Goal: Transaction & Acquisition: Purchase product/service

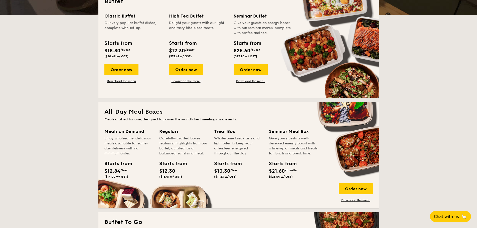
scroll to position [100, 0]
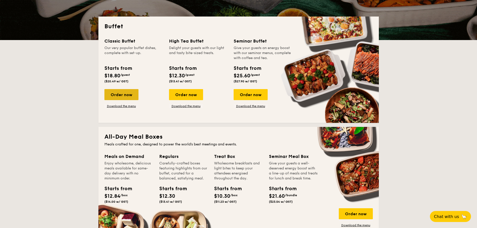
click at [116, 94] on div "Order now" at bounding box center [121, 94] width 34 height 11
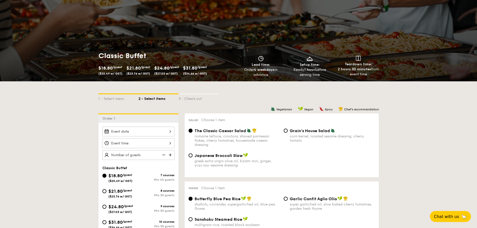
scroll to position [100, 0]
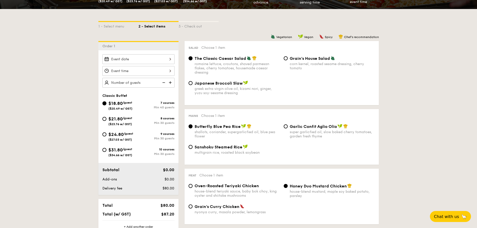
click at [298, 60] on span "Grain's House Salad" at bounding box center [310, 58] width 40 height 5
click at [288, 60] on input "Grain's House Salad corn kernel, roasted sesame dressing, cherry tomato" at bounding box center [286, 58] width 4 height 4
radio input "true"
click at [125, 57] on div at bounding box center [138, 59] width 72 height 10
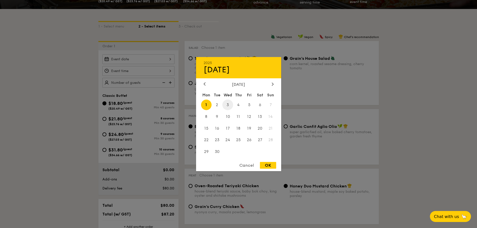
click at [227, 102] on span "3" at bounding box center [227, 104] width 11 height 11
click at [270, 165] on div "OK" at bounding box center [268, 165] width 16 height 7
type input "[DATE]"
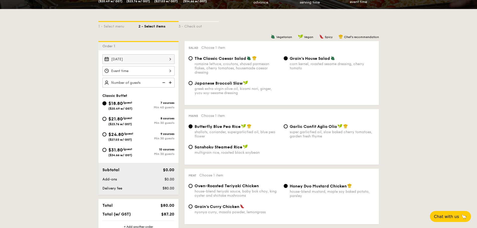
click at [132, 68] on div at bounding box center [138, 71] width 72 height 10
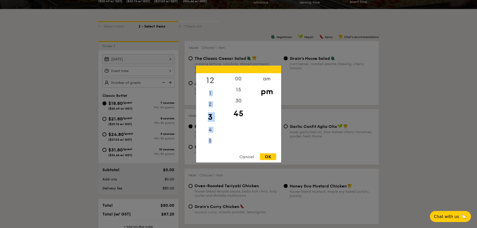
drag, startPoint x: 212, startPoint y: 142, endPoint x: 212, endPoint y: 82, distance: 59.6
click at [212, 82] on div "12 1 2 3 4 5 6 7 8 9 10 11" at bounding box center [210, 111] width 28 height 76
click at [215, 128] on div "4" at bounding box center [210, 128] width 28 height 15
click at [209, 125] on div "7" at bounding box center [210, 126] width 28 height 15
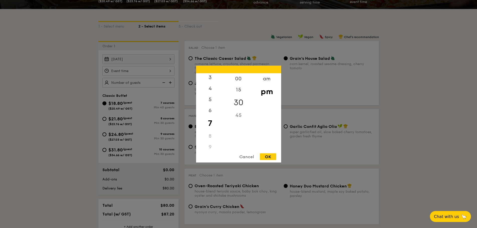
click at [240, 101] on div "30" at bounding box center [238, 102] width 28 height 15
click at [269, 157] on div "OK" at bounding box center [268, 156] width 16 height 7
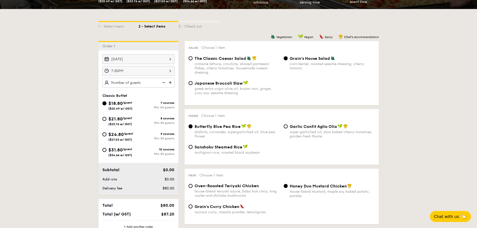
click at [127, 69] on div "7:30PM" at bounding box center [138, 71] width 72 height 10
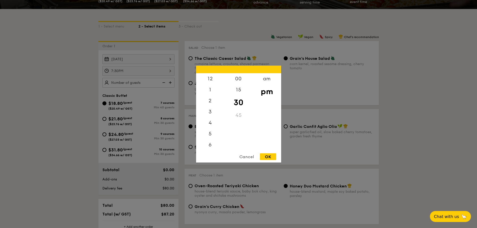
scroll to position [22, 0]
click at [211, 116] on div "5" at bounding box center [210, 113] width 28 height 15
click at [269, 157] on div "OK" at bounding box center [268, 156] width 16 height 7
type input "5:30PM"
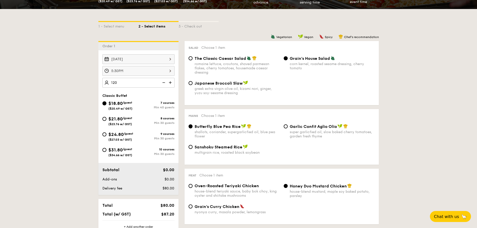
type input "120 guests"
click at [198, 96] on div "Japanese Broccoli Slaw greek extra virgin olive oil, kizami [PERSON_NAME], yuzu…" at bounding box center [282, 91] width 190 height 21
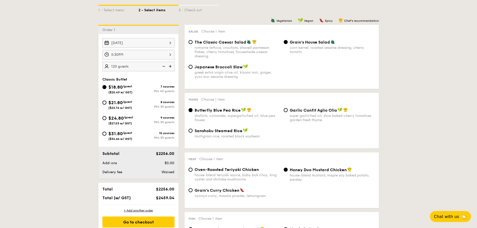
scroll to position [125, 0]
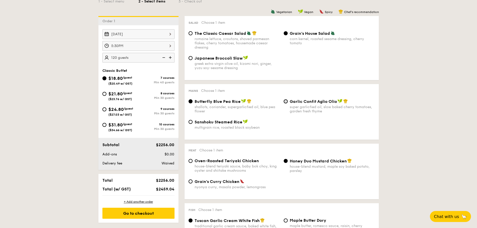
click at [287, 102] on input "Garlic Confit Aglio Olio super garlicfied oil, slow baked cherry tomatoes, gard…" at bounding box center [286, 101] width 4 height 4
radio input "true"
click at [228, 104] on div "Butterfly Blue Pea Rice shallots, coriander, supergarlicfied oil, blue pea flow…" at bounding box center [237, 106] width 85 height 15
click at [193, 103] on input "Butterfly Blue Pea Rice shallots, coriander, supergarlicfied oil, blue pea flow…" at bounding box center [191, 101] width 4 height 4
radio input "true"
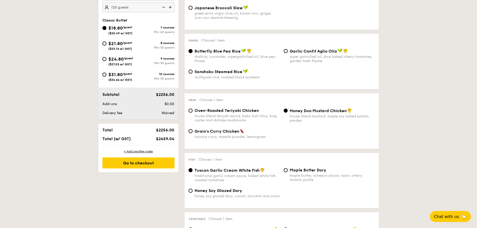
scroll to position [200, 0]
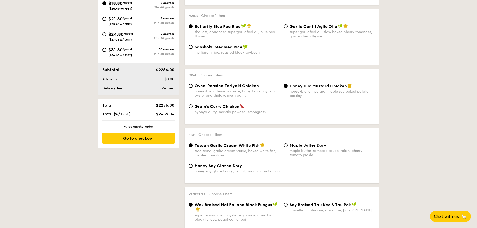
click at [230, 85] on span "Oven-Roasted Teriyaki Chicken" at bounding box center [227, 85] width 64 height 5
click at [193, 85] on input "Oven-Roasted Teriyaki Chicken house-blend teriyaki sauce, baby bok choy, king o…" at bounding box center [191, 86] width 4 height 4
radio input "true"
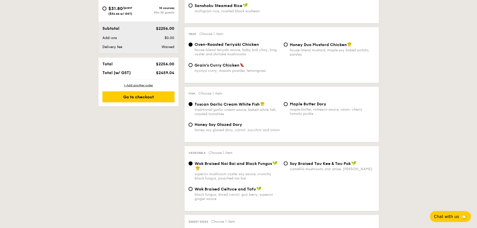
scroll to position [250, 0]
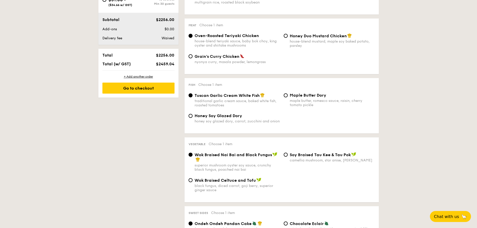
click at [297, 37] on span "Honey Duo Mustard Chicken" at bounding box center [318, 36] width 57 height 5
click at [288, 37] on input "Honey Duo Mustard Chicken house-blend mustard, maple soy baked potato, parsley" at bounding box center [286, 36] width 4 height 4
radio input "true"
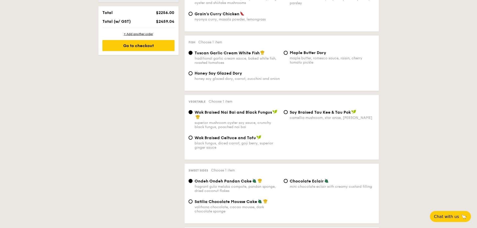
scroll to position [300, 0]
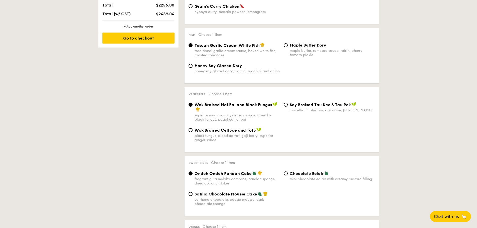
click at [221, 105] on span "Wok Braised Nai Bai and Black Fungus" at bounding box center [233, 104] width 77 height 5
click at [193, 105] on input "Wok Braised Nai Bai and Black Fungus superior mushroom oyster soy sauce, crunch…" at bounding box center [191, 105] width 4 height 4
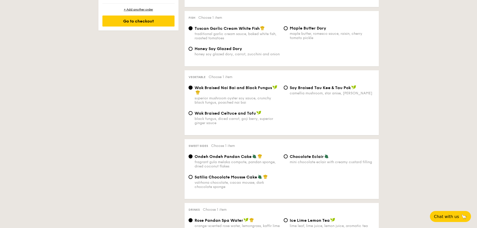
scroll to position [325, 0]
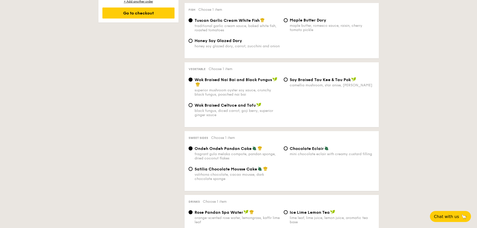
click at [220, 168] on span "Satilia Chocolate Mousse Cake" at bounding box center [226, 169] width 63 height 5
click at [193, 168] on input "Satilia Chocolate Mousse Cake valrhona chocolate, cacao mousse, dark chocolate …" at bounding box center [191, 169] width 4 height 4
radio input "true"
click at [219, 148] on span "Ondeh Ondeh Pandan Cake" at bounding box center [223, 148] width 57 height 5
click at [193, 148] on input "Ondeh Ondeh Pandan Cake fragrant [PERSON_NAME] melaka compote, pandan sponge, d…" at bounding box center [191, 148] width 4 height 4
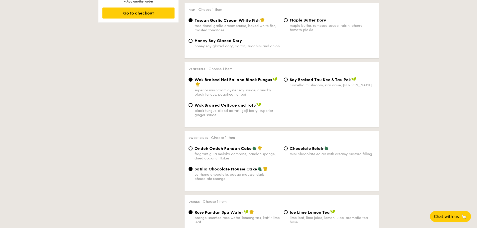
radio input "true"
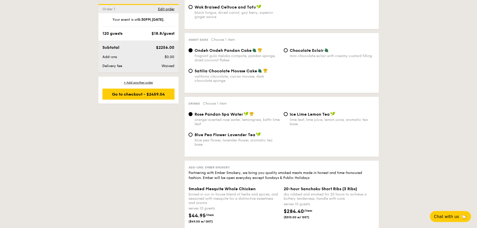
scroll to position [426, 0]
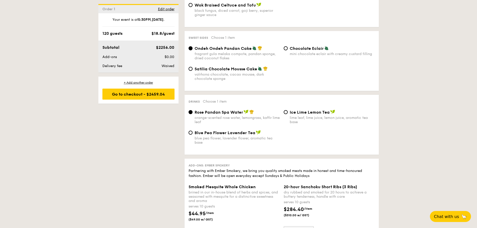
click at [293, 111] on span "Ice Lime Lemon Tea" at bounding box center [310, 112] width 40 height 5
click at [288, 111] on input "Ice Lime Lemon Tea lime leaf, lime juice, lemon juice, aromatic tea base" at bounding box center [286, 112] width 4 height 4
radio input "true"
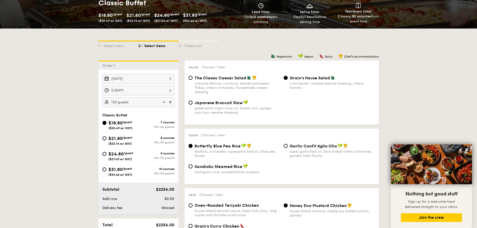
scroll to position [89, 0]
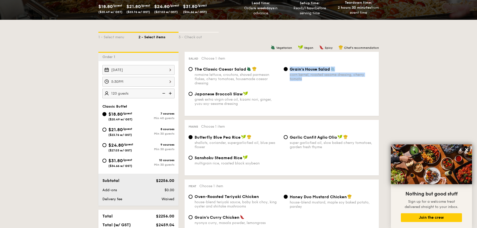
drag, startPoint x: 289, startPoint y: 68, endPoint x: 308, endPoint y: 78, distance: 22.1
click at [308, 78] on div "Grain's House Salad corn kernel, roasted sesame dressing, cherry tomato" at bounding box center [329, 74] width 95 height 15
copy div "Grain's House Salad corn kernel, roasted sesame dressing, cherry tomato"
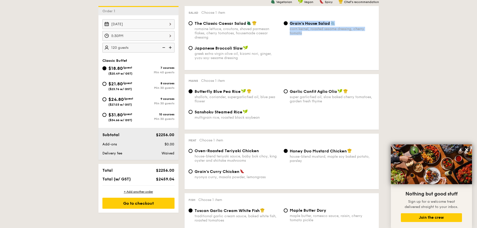
scroll to position [139, 0]
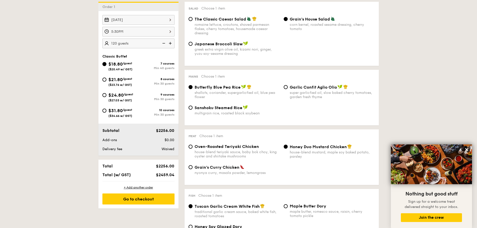
click at [290, 83] on div "Mains Choose 1 item Butterfly Blue Pea Rice shallots, coriander, supergarlicfie…" at bounding box center [282, 98] width 194 height 56
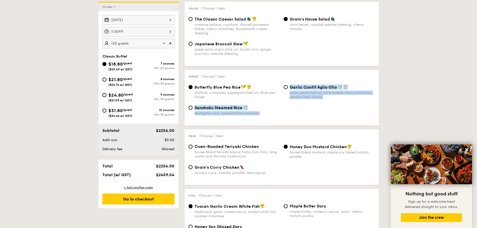
drag, startPoint x: 289, startPoint y: 87, endPoint x: 330, endPoint y: 111, distance: 48.0
click at [330, 111] on div "Butterfly Blue Pea Rice shallots, coriander, supergarlicfied oil, blue pea flow…" at bounding box center [282, 103] width 186 height 37
copy div "Garlic Confit Aglio Olio super garlicfied oil, slow baked cherry tomatoes, gard…"
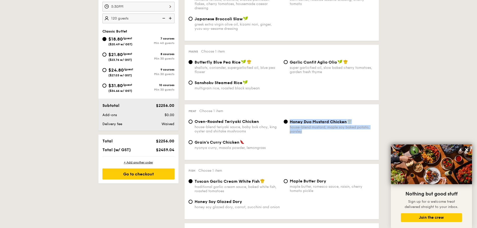
drag, startPoint x: 290, startPoint y: 122, endPoint x: 304, endPoint y: 132, distance: 16.8
click at [304, 132] on div "Honey Duo Mustard Chicken house-blend mustard, maple soy baked potato, parsley" at bounding box center [332, 126] width 85 height 15
copy div "Honey Duo Mustard Chicken house-blend mustard, maple soy baked potato, parsley"
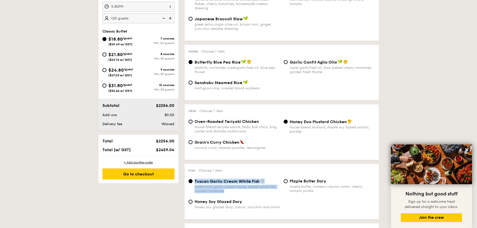
drag, startPoint x: 195, startPoint y: 181, endPoint x: 224, endPoint y: 193, distance: 31.5
click at [224, 193] on div "Tuscan Garlic Cream White Fish traditional garlic cream sauce, baked white fish…" at bounding box center [237, 186] width 85 height 15
copy div "Tuscan Garlic Cream White Fish traditional garlic cream sauce, baked white fish…"
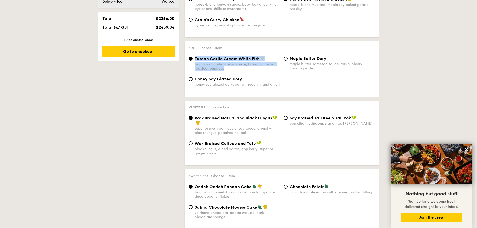
scroll to position [290, 0]
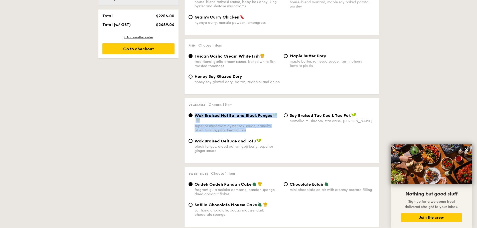
drag, startPoint x: 194, startPoint y: 116, endPoint x: 258, endPoint y: 133, distance: 66.5
click at [258, 133] on div "Wok Braised Nai Bai and Black Fungus superior mushroom oyster soy sauce, crunch…" at bounding box center [282, 126] width 190 height 26
copy div "Wok Braised Nai Bai and Black Fungus superior mushroom oyster soy sauce, crunch…"
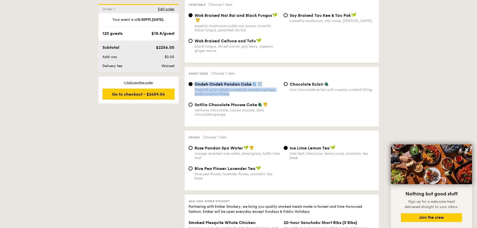
drag, startPoint x: 195, startPoint y: 84, endPoint x: 235, endPoint y: 98, distance: 42.8
click at [235, 98] on div "Ondeh Ondeh Pandan Cake fragrant [PERSON_NAME] melaka compote, pandan sponge, d…" at bounding box center [282, 92] width 190 height 21
copy div "Ondeh Ondeh Pandan Cake fragrant [PERSON_NAME] melaka compote, pandan sponge, d…"
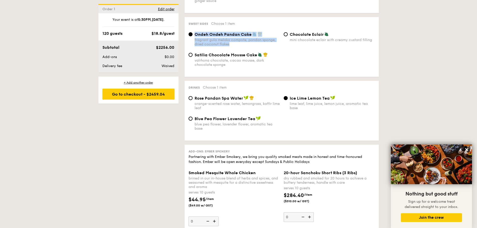
scroll to position [440, 0]
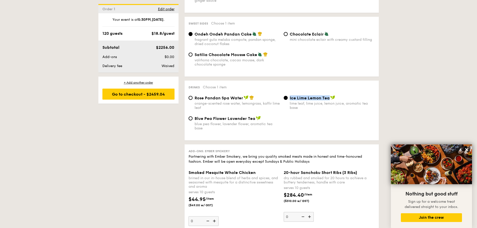
drag, startPoint x: 289, startPoint y: 98, endPoint x: 330, endPoint y: 98, distance: 41.1
click at [330, 98] on div "Ice Lime Lemon Tea lime leaf, lime juice, lemon juice, aromatic tea base" at bounding box center [329, 102] width 95 height 15
copy span "Ice Lime Lemon Tea"
click at [294, 123] on div "Blue Pea Flower Lavender Tea blue pea flower, lavender flower, aromatic tea base" at bounding box center [282, 126] width 190 height 21
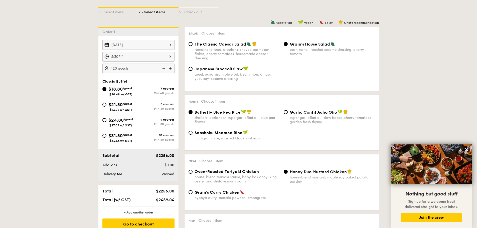
scroll to position [139, 0]
